Goal: Task Accomplishment & Management: Complete application form

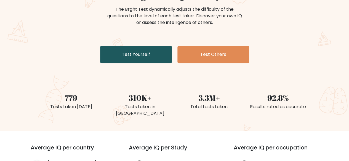
scroll to position [70, 0]
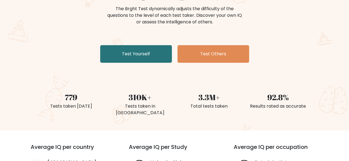
click at [146, 45] on div "The Brght Adaptive IQ Test The Brght Test dynamically adjusts the difficulty of…" at bounding box center [175, 26] width 276 height 78
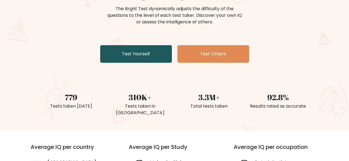
click at [146, 51] on link "Test Yourself" at bounding box center [136, 54] width 72 height 18
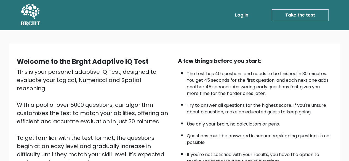
scroll to position [91, 0]
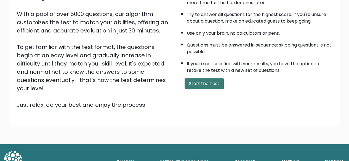
click at [188, 81] on button "Start the Test" at bounding box center [204, 83] width 39 height 11
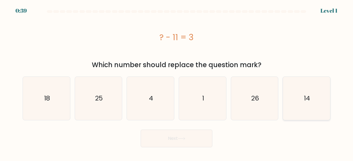
click at [297, 97] on icon "14" at bounding box center [306, 98] width 43 height 43
click at [177, 82] on input "f. 14" at bounding box center [177, 81] width 0 height 1
radio input "true"
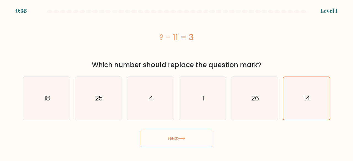
click at [178, 139] on button "Next" at bounding box center [177, 139] width 72 height 18
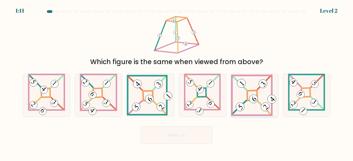
click at [257, 93] on 272 at bounding box center [252, 96] width 10 height 10
click at [177, 82] on input "e." at bounding box center [177, 81] width 0 height 1
radio input "true"
click at [201, 131] on button "Next" at bounding box center [177, 136] width 72 height 18
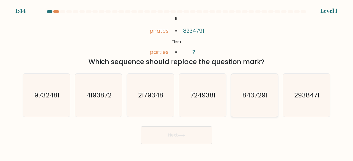
click at [264, 96] on text "8437291" at bounding box center [254, 95] width 25 height 9
click at [177, 82] on input "e. 8437291" at bounding box center [177, 81] width 0 height 1
radio input "true"
click at [181, 140] on button "Next" at bounding box center [177, 136] width 72 height 18
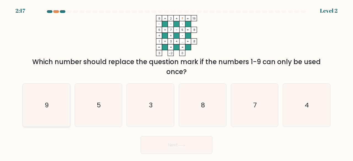
click at [35, 100] on icon "9" at bounding box center [46, 105] width 43 height 43
click at [177, 82] on input "a. 9" at bounding box center [177, 81] width 0 height 1
radio input "true"
click at [177, 146] on button "Next" at bounding box center [177, 146] width 72 height 18
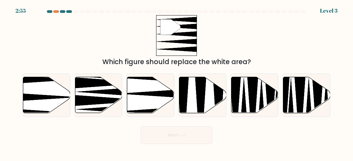
click at [124, 113] on div "b." at bounding box center [99, 96] width 52 height 44
click at [148, 97] on icon at bounding box center [150, 95] width 47 height 36
click at [177, 82] on input "c." at bounding box center [177, 81] width 0 height 1
radio input "true"
click at [171, 134] on button "Next" at bounding box center [177, 136] width 72 height 18
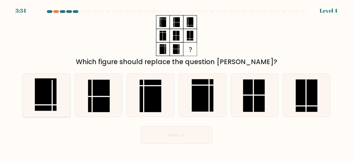
click at [44, 92] on rect at bounding box center [46, 95] width 22 height 33
click at [177, 82] on input "a." at bounding box center [177, 81] width 0 height 1
radio input "true"
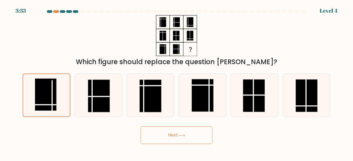
click at [147, 134] on button "Next" at bounding box center [177, 136] width 72 height 18
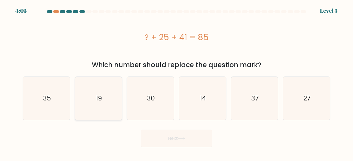
click at [110, 105] on icon "19" at bounding box center [98, 98] width 43 height 43
click at [177, 82] on input "b. 19" at bounding box center [177, 81] width 0 height 1
radio input "true"
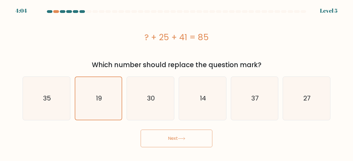
click at [169, 137] on button "Next" at bounding box center [177, 139] width 72 height 18
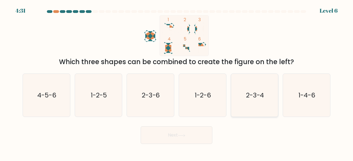
click at [266, 93] on icon "2-3-4" at bounding box center [254, 95] width 43 height 43
click at [177, 82] on input "e. 2-3-4" at bounding box center [177, 81] width 0 height 1
radio input "true"
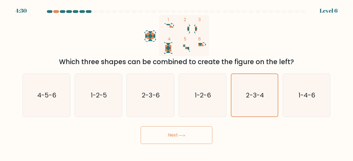
click at [190, 143] on button "Next" at bounding box center [177, 136] width 72 height 18
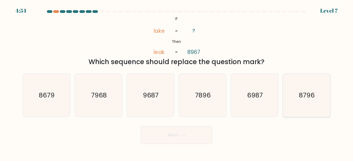
click at [307, 99] on text "8796" at bounding box center [307, 95] width 16 height 9
click at [177, 82] on input "f. 8796" at bounding box center [177, 81] width 0 height 1
radio input "true"
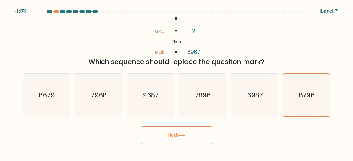
click at [205, 139] on button "Next" at bounding box center [177, 136] width 72 height 18
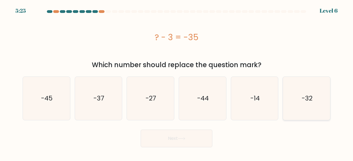
click at [295, 103] on icon "-32" at bounding box center [306, 98] width 43 height 43
click at [177, 82] on input "f. -32" at bounding box center [177, 81] width 0 height 1
radio input "true"
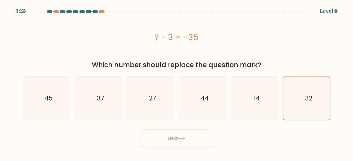
click at [202, 133] on button "Next" at bounding box center [177, 139] width 72 height 18
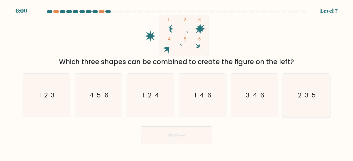
click at [291, 95] on icon "2-3-5" at bounding box center [306, 95] width 43 height 43
click at [177, 82] on input "f. 2-3-5" at bounding box center [177, 81] width 0 height 1
radio input "true"
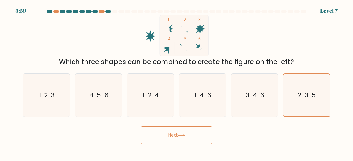
click at [190, 138] on button "Next" at bounding box center [177, 136] width 72 height 18
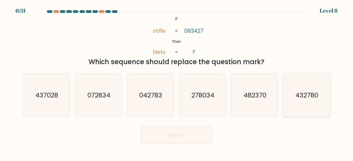
click at [303, 96] on text "432780" at bounding box center [307, 95] width 23 height 9
click at [177, 82] on input "f. 432780" at bounding box center [177, 81] width 0 height 1
radio input "true"
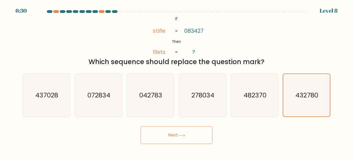
click at [163, 141] on button "Next" at bounding box center [177, 136] width 72 height 18
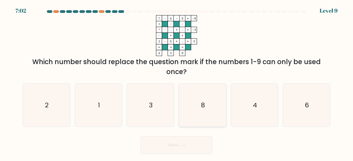
click at [200, 98] on icon "8" at bounding box center [202, 105] width 43 height 43
click at [177, 82] on input "d. 8" at bounding box center [177, 81] width 0 height 1
radio input "true"
click at [191, 151] on button "Next" at bounding box center [177, 146] width 72 height 18
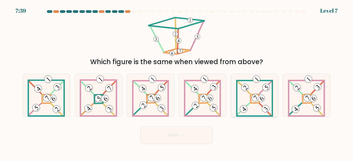
click at [254, 96] on 112 at bounding box center [255, 98] width 10 height 10
click at [177, 82] on input "e." at bounding box center [177, 81] width 0 height 1
radio input "true"
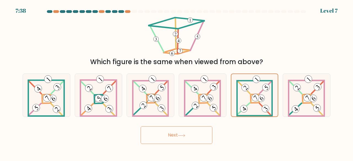
click at [182, 137] on icon at bounding box center [181, 135] width 7 height 3
